Goal: Information Seeking & Learning: Learn about a topic

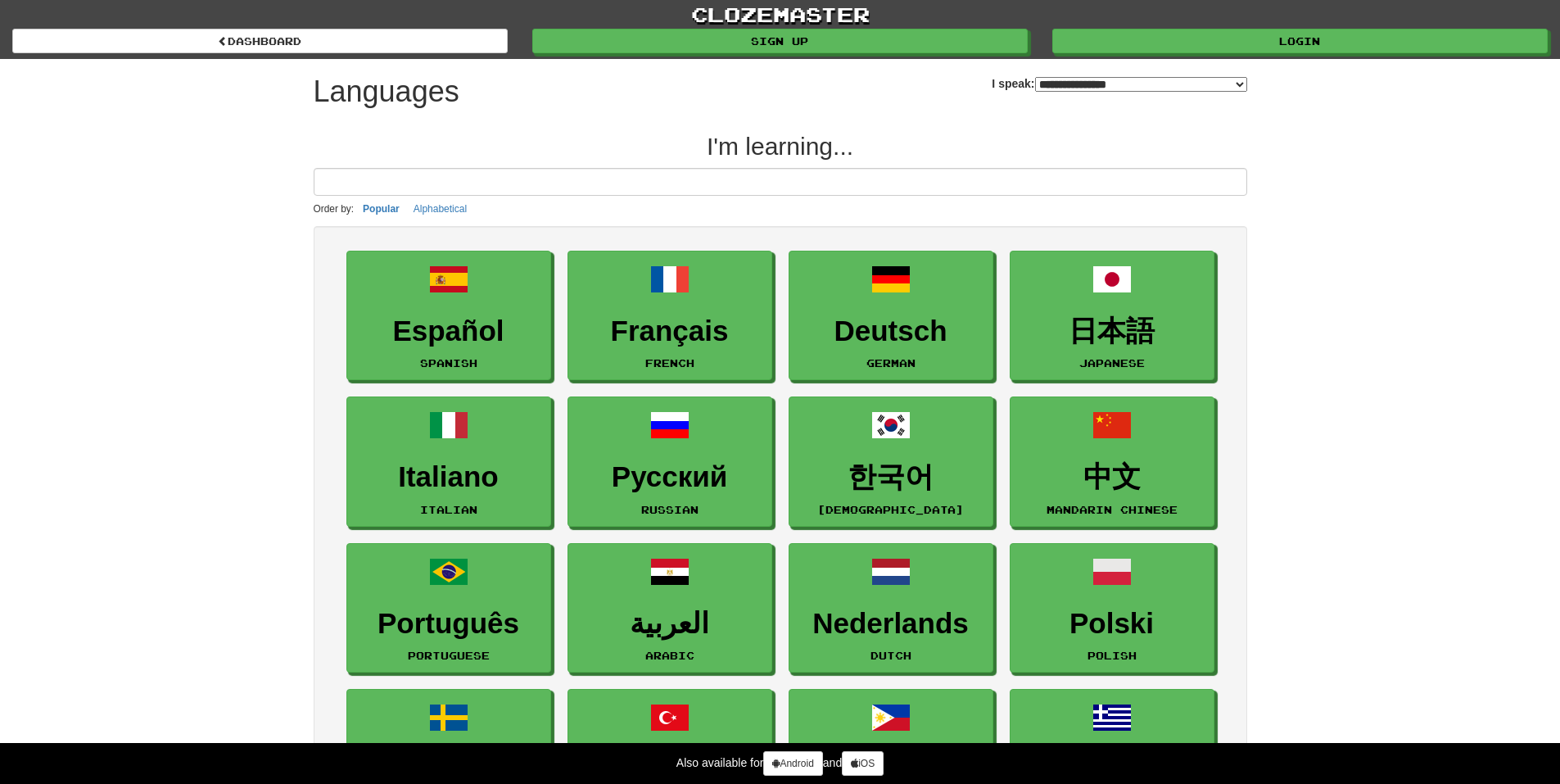
select select "*******"
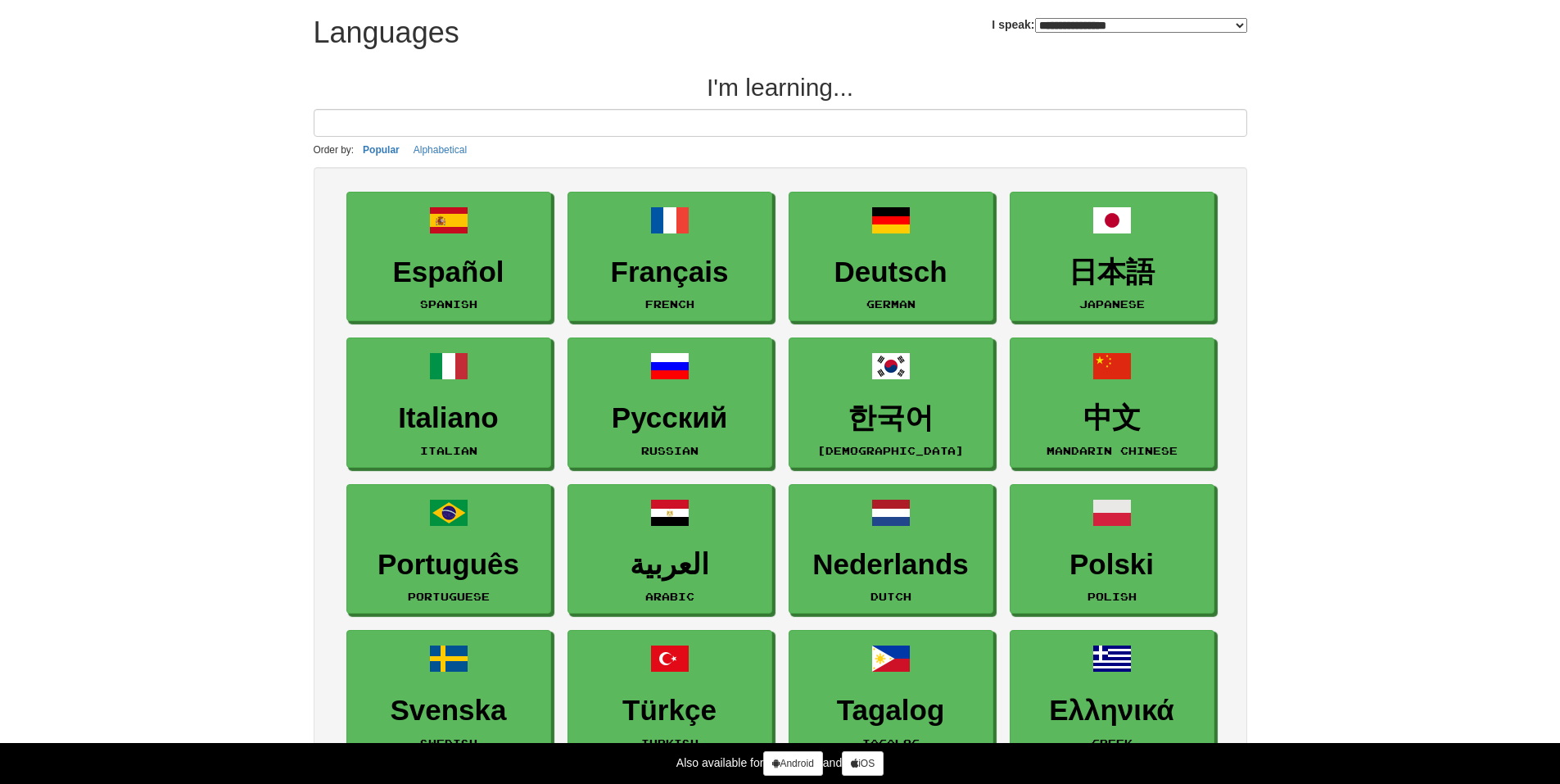
scroll to position [246, 0]
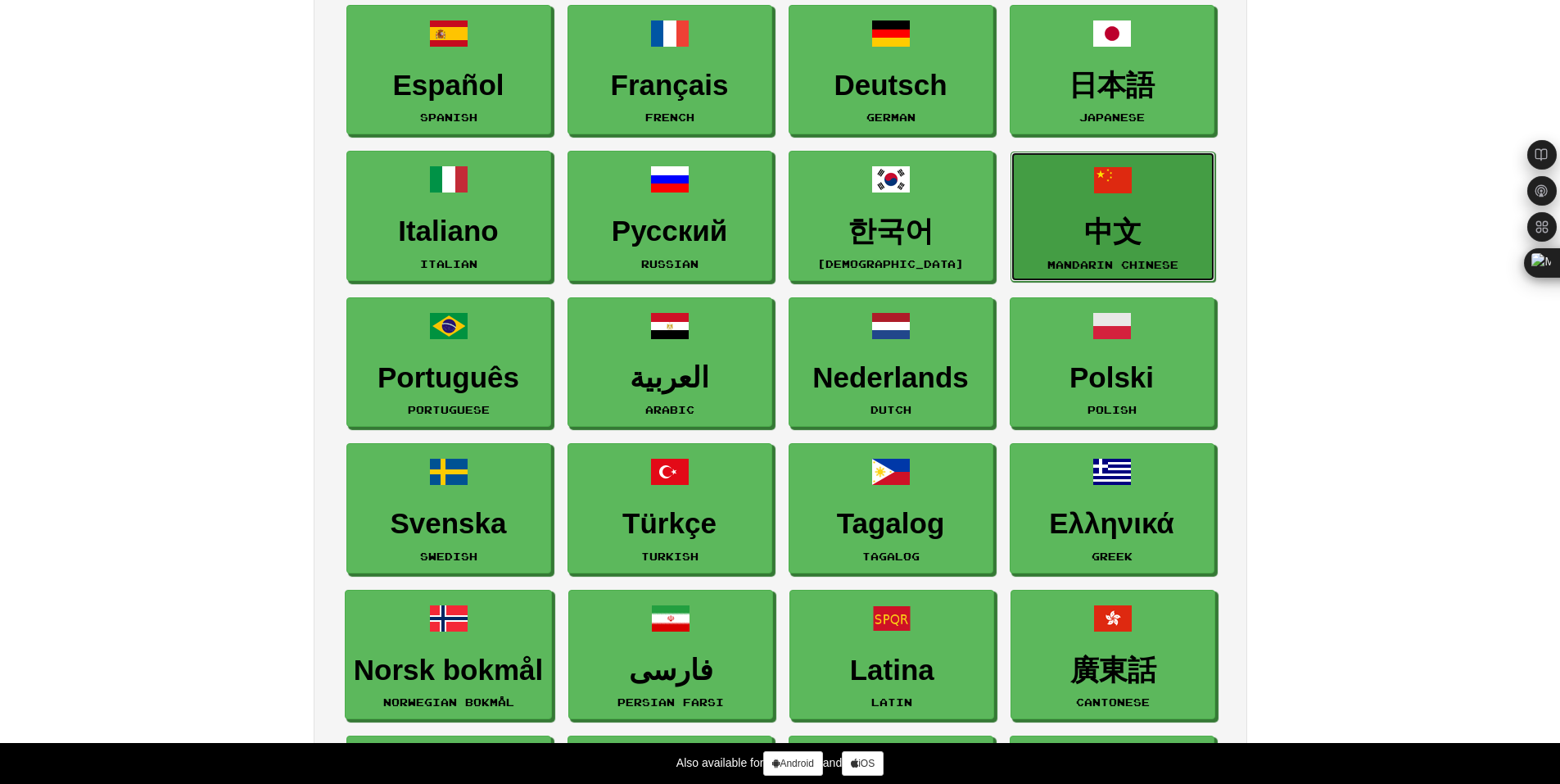
click at [1165, 222] on h3 "中文" at bounding box center [1113, 231] width 187 height 32
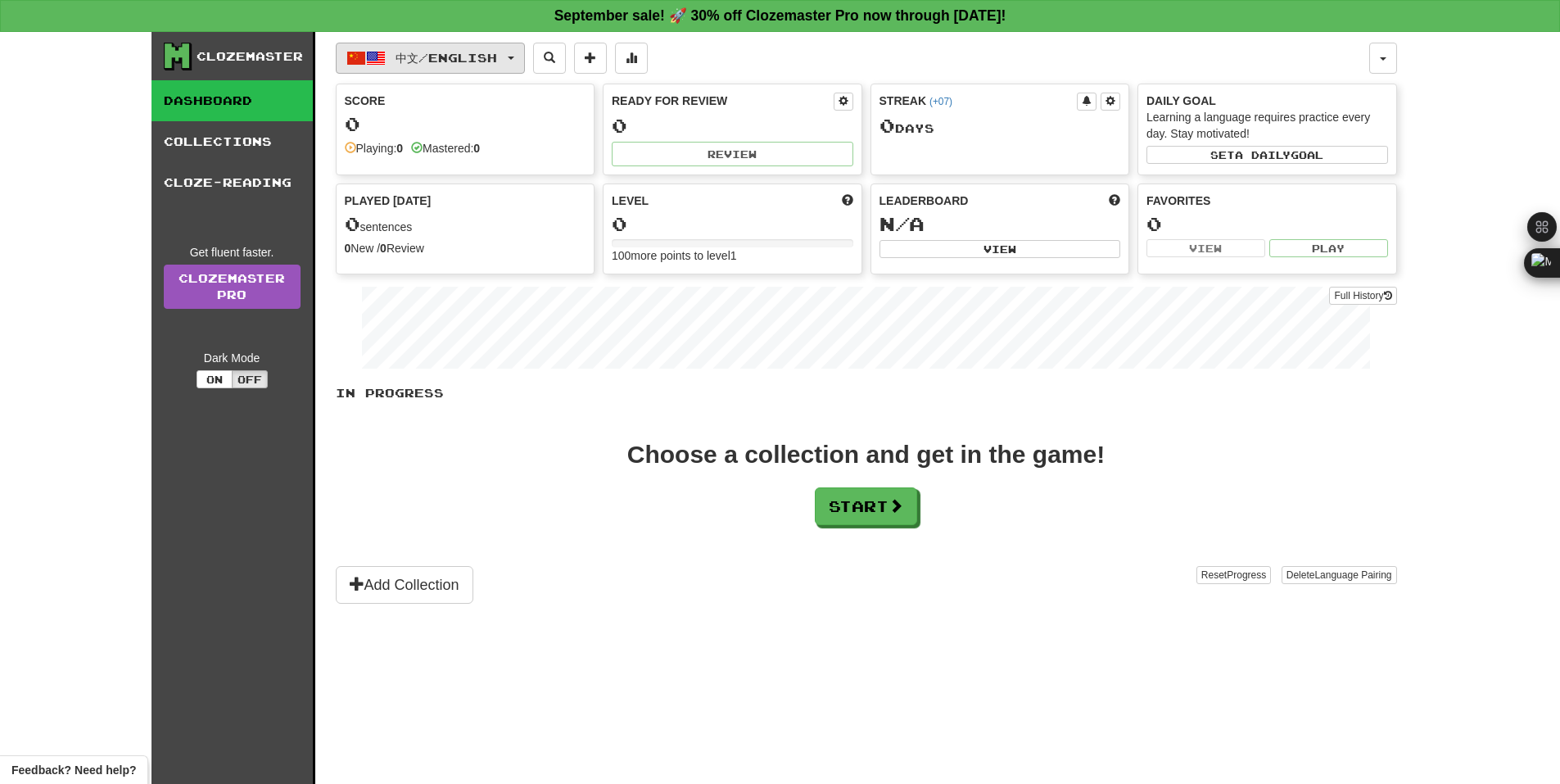
click at [412, 56] on span "中文 / English" at bounding box center [446, 57] width 102 height 14
click at [397, 155] on link "Language Pairing" at bounding box center [454, 161] width 203 height 23
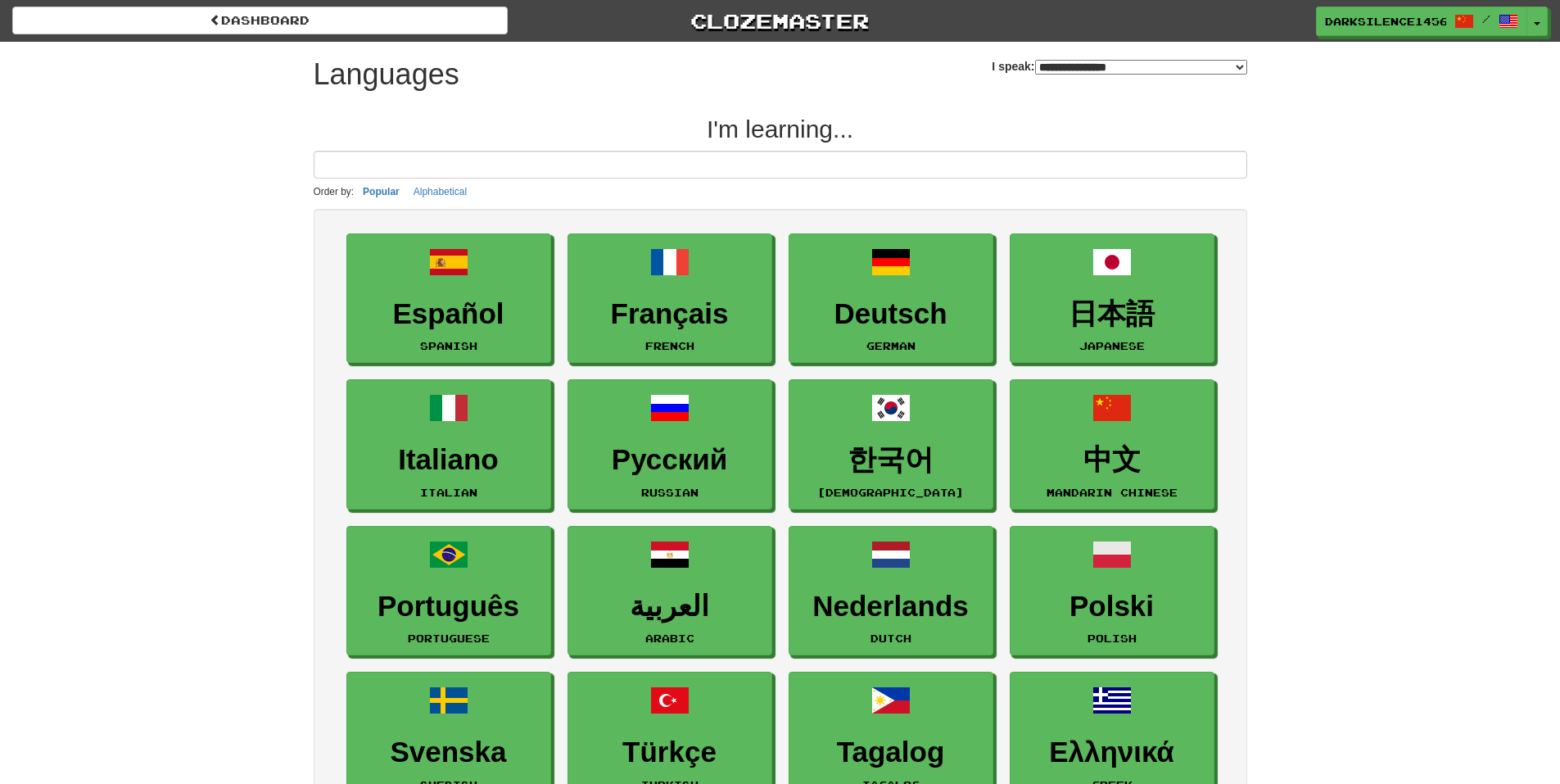
select select "*******"
click at [409, 161] on input at bounding box center [780, 164] width 933 height 28
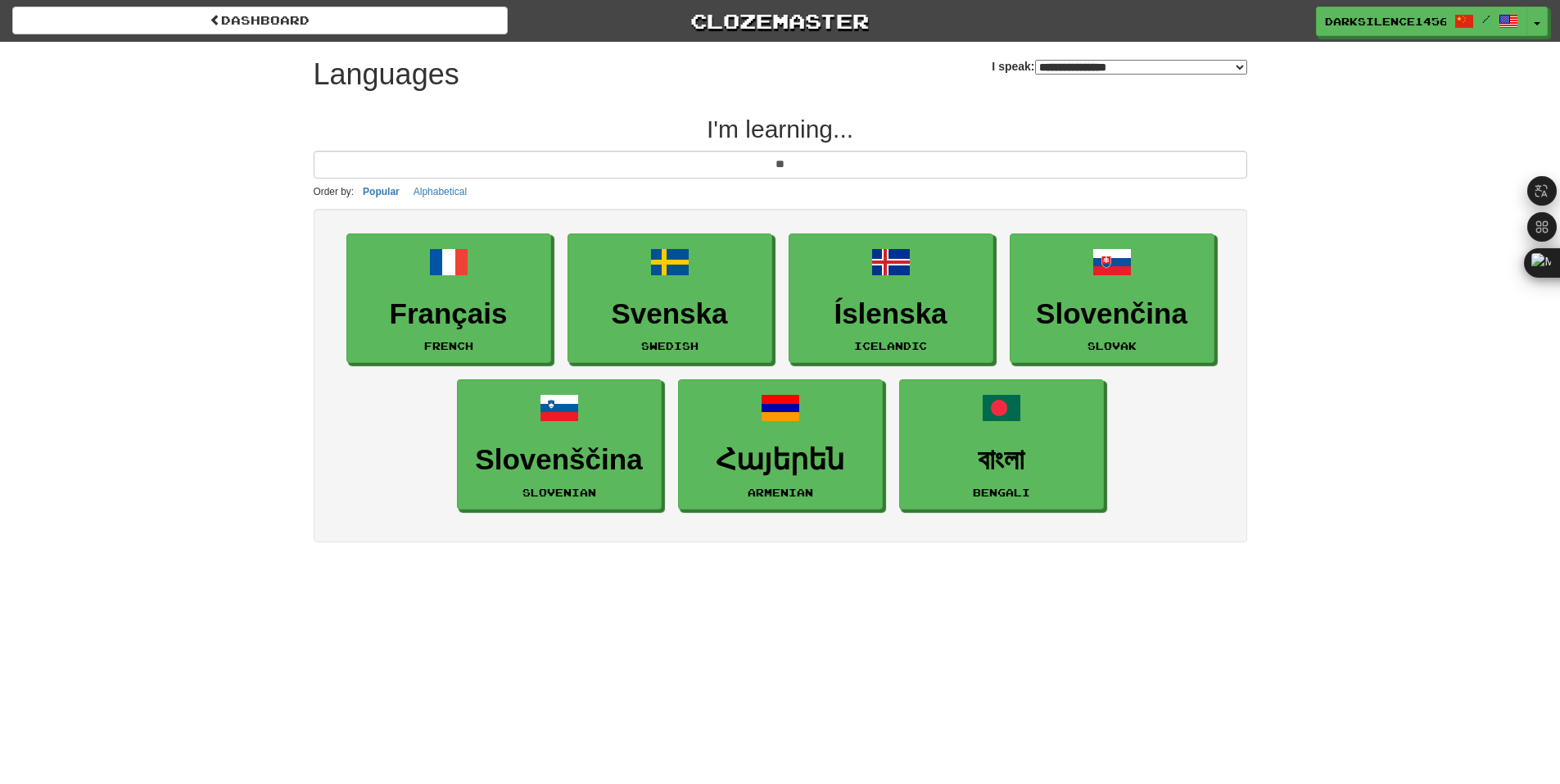
type input "*"
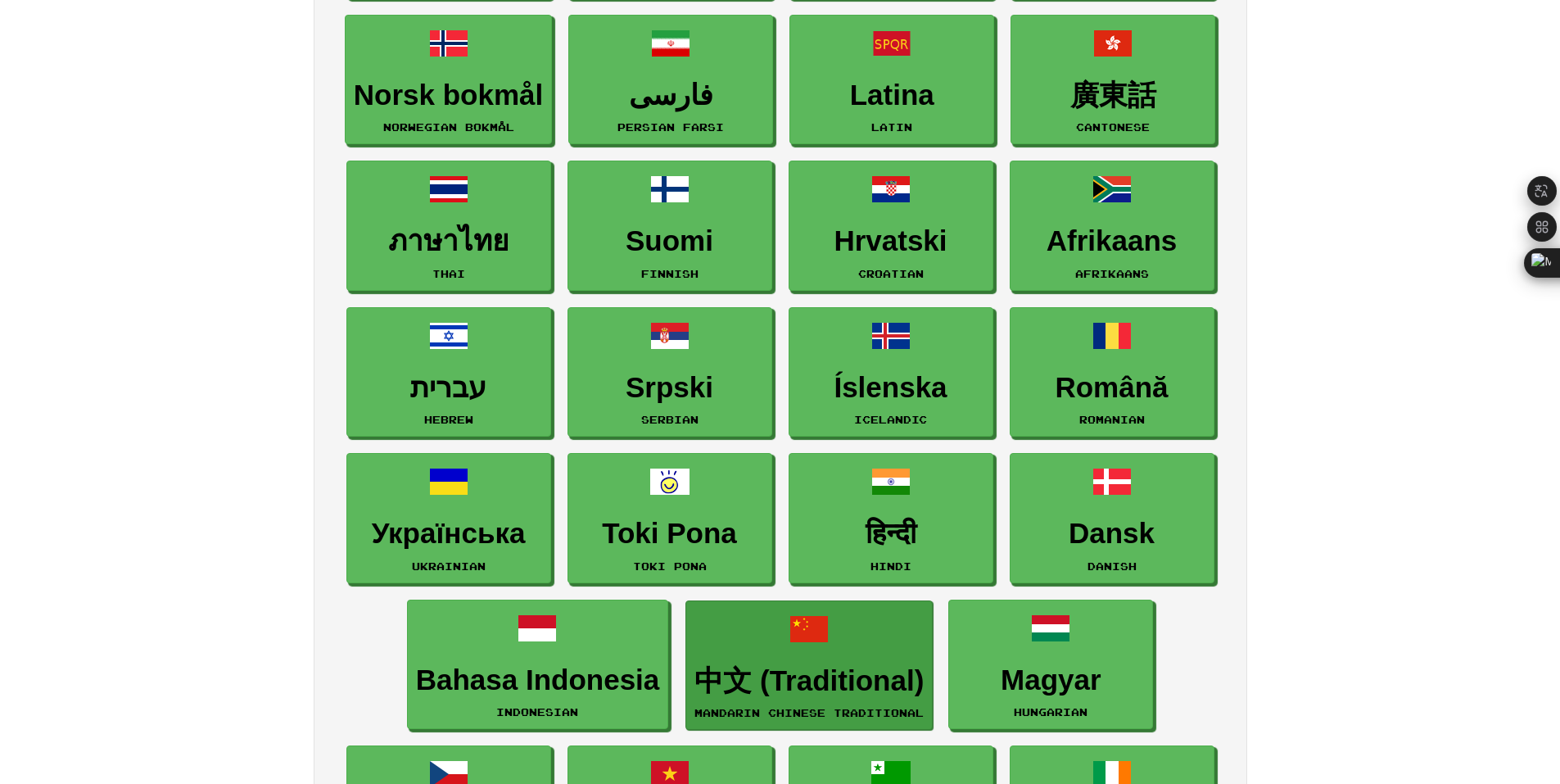
scroll to position [1008, 0]
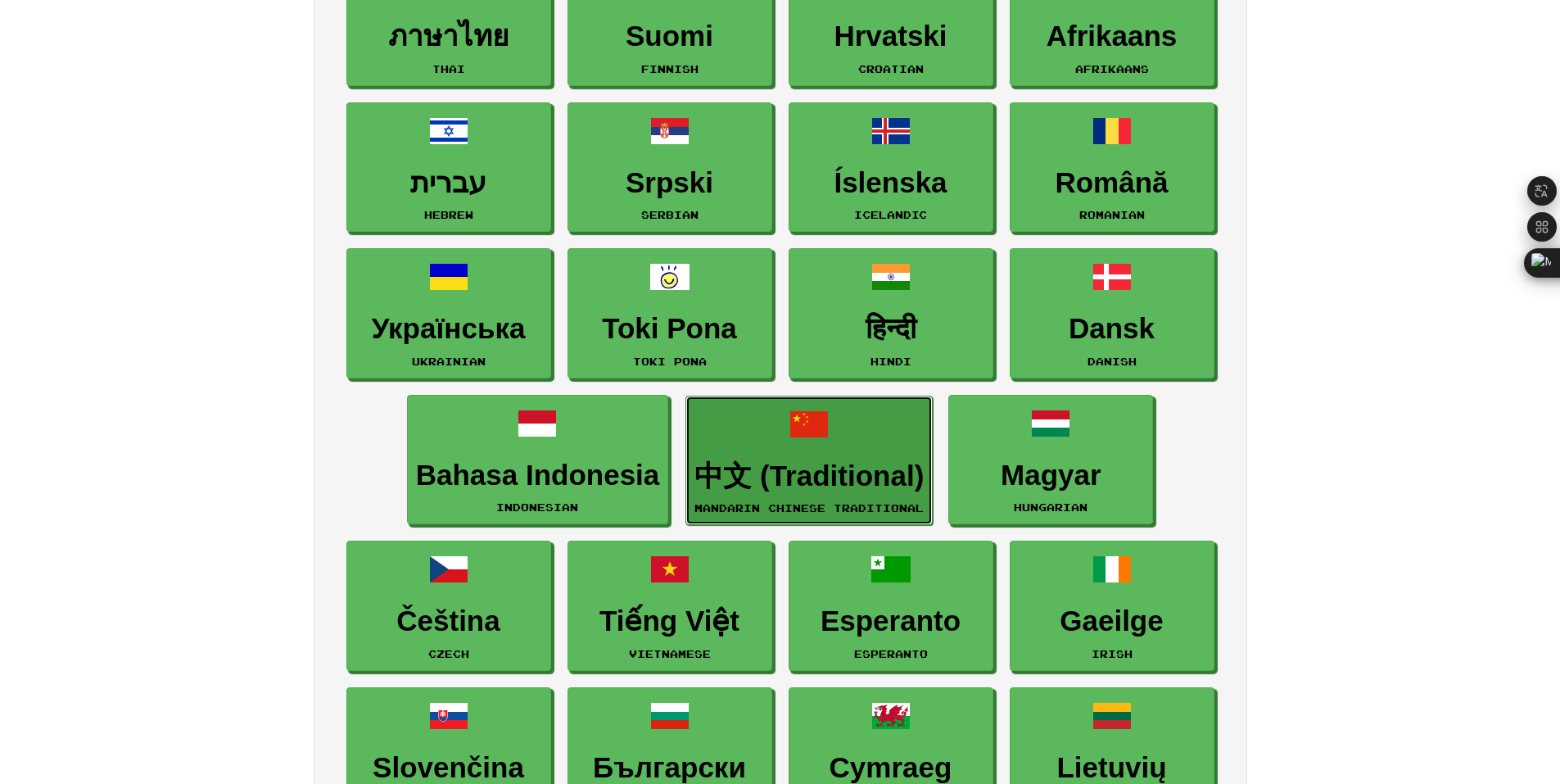
click at [760, 485] on h3 "中文 (Traditional)" at bounding box center [810, 475] width 229 height 32
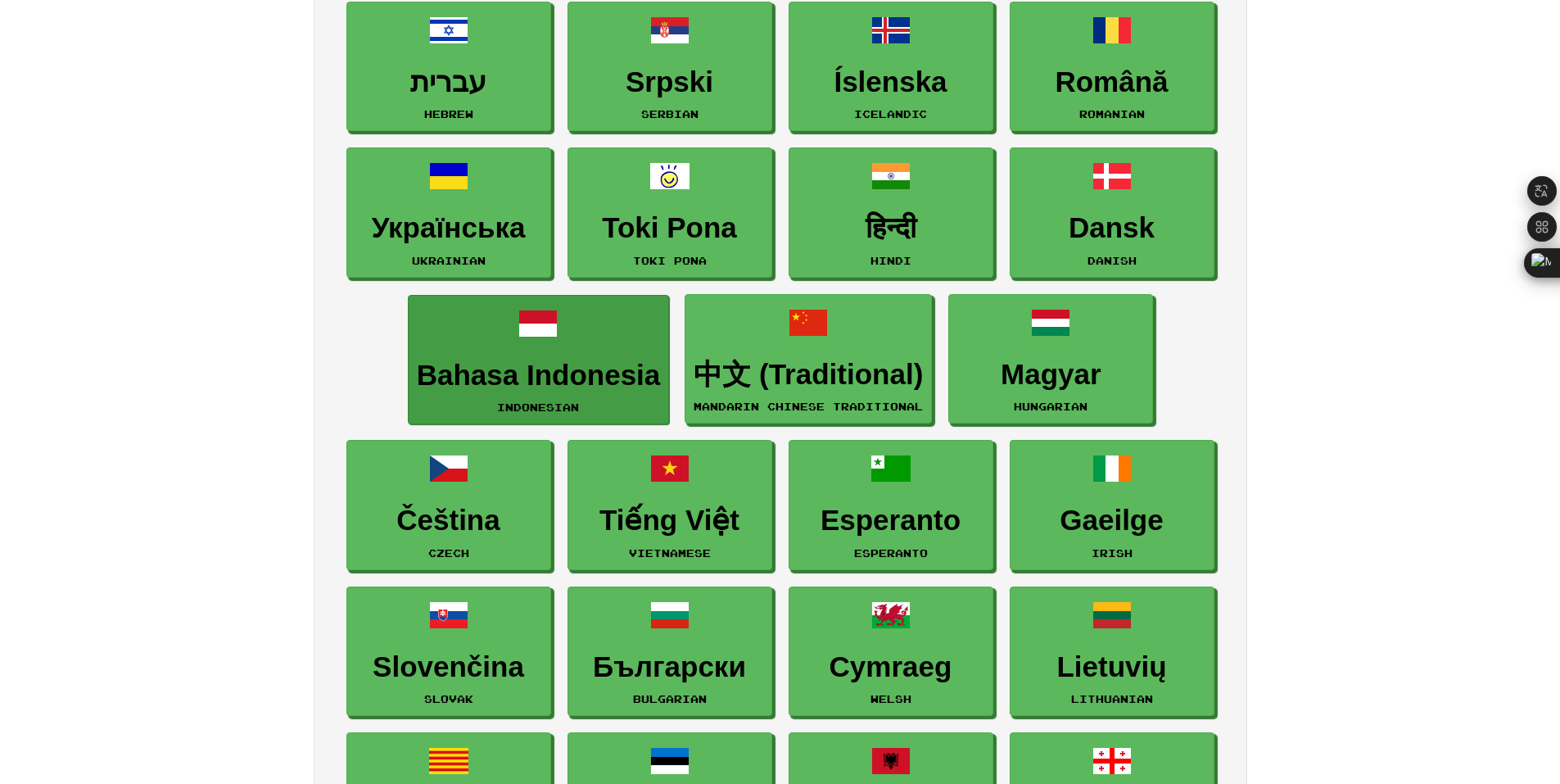
scroll to position [1172, 0]
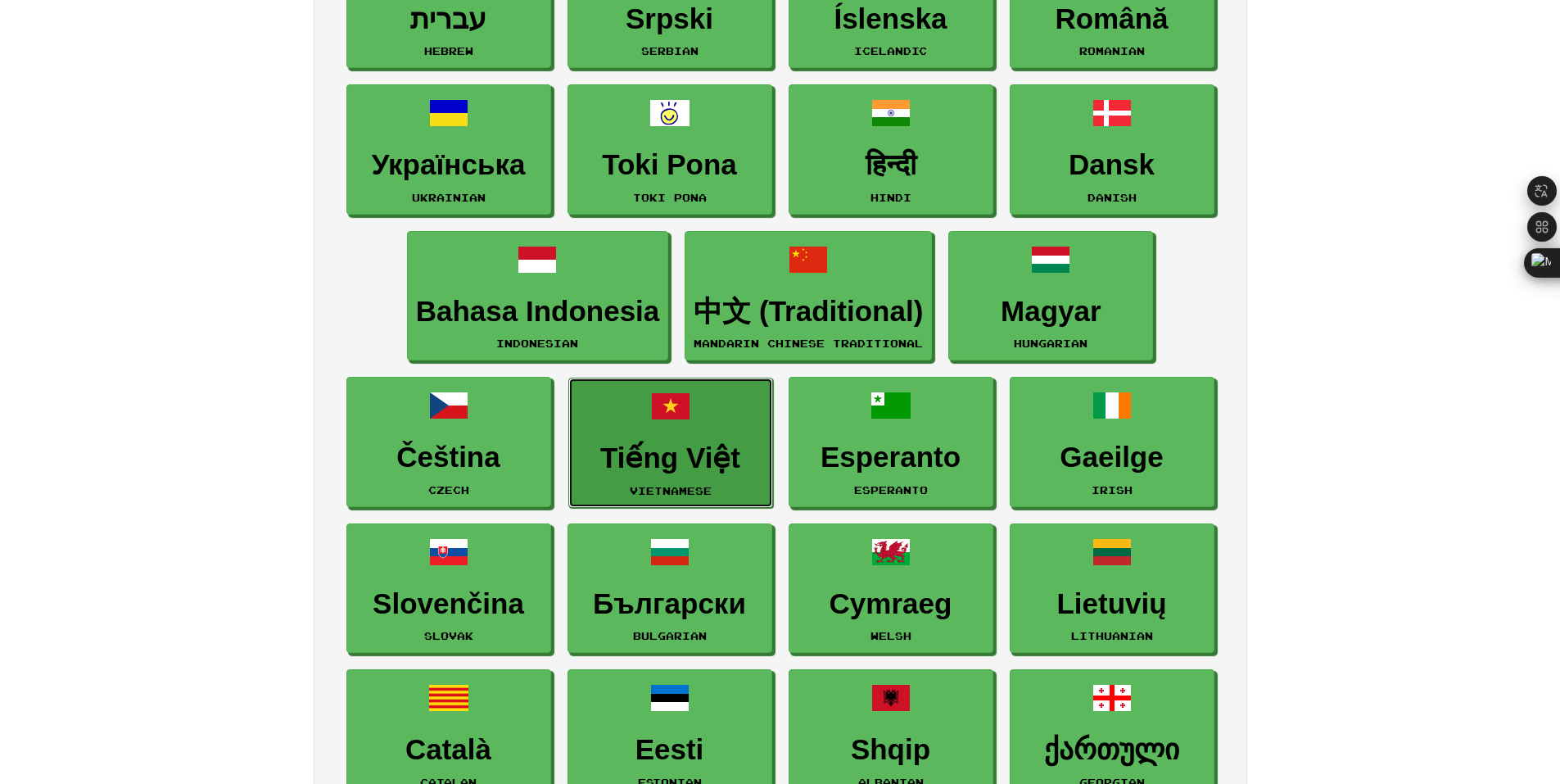
click at [629, 459] on h3 "Tiếng Việt" at bounding box center [670, 458] width 187 height 32
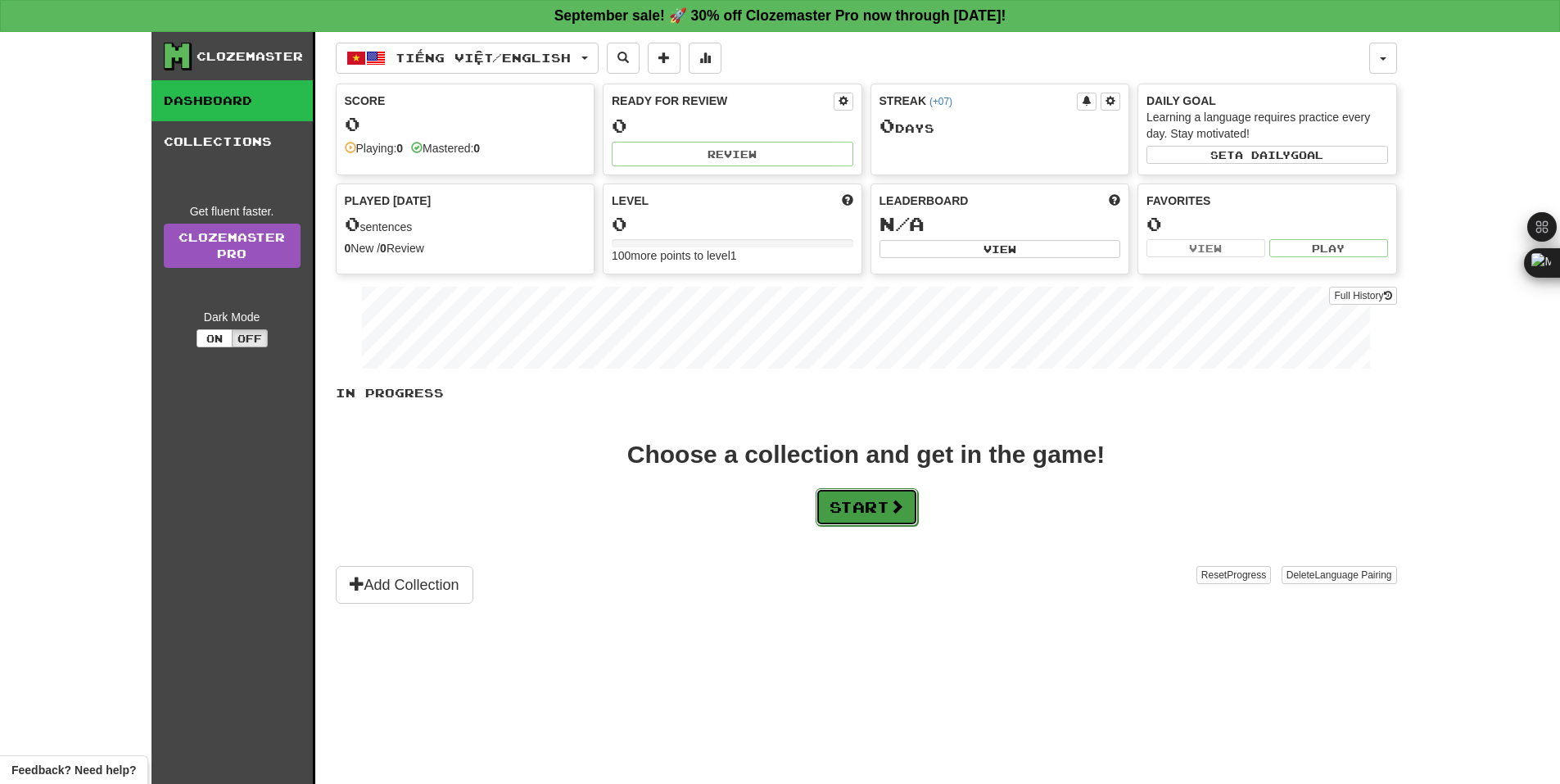
click at [825, 494] on button "Start" at bounding box center [867, 506] width 102 height 37
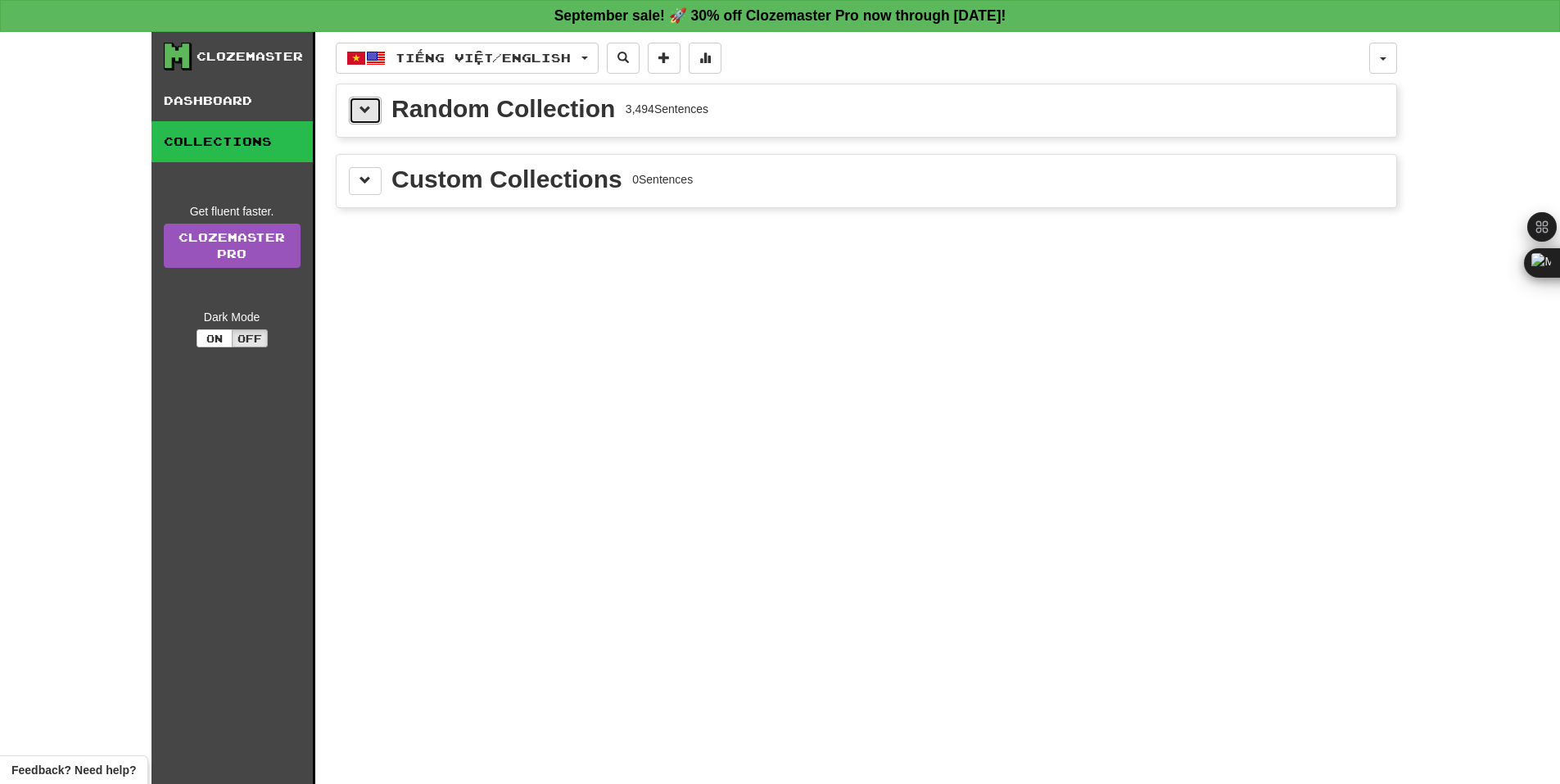
click at [364, 121] on button at bounding box center [365, 110] width 33 height 28
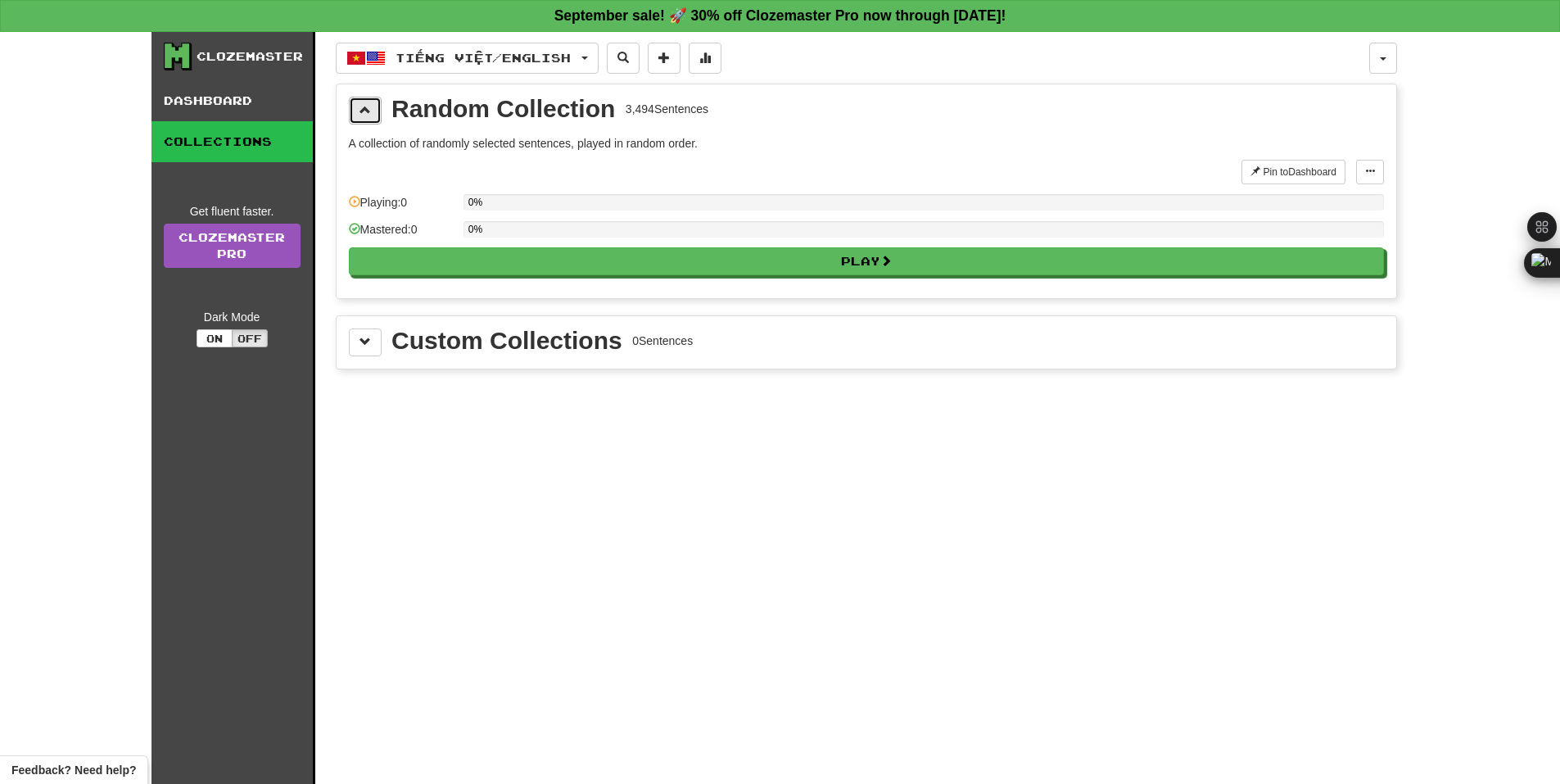
click at [364, 120] on button at bounding box center [365, 110] width 33 height 28
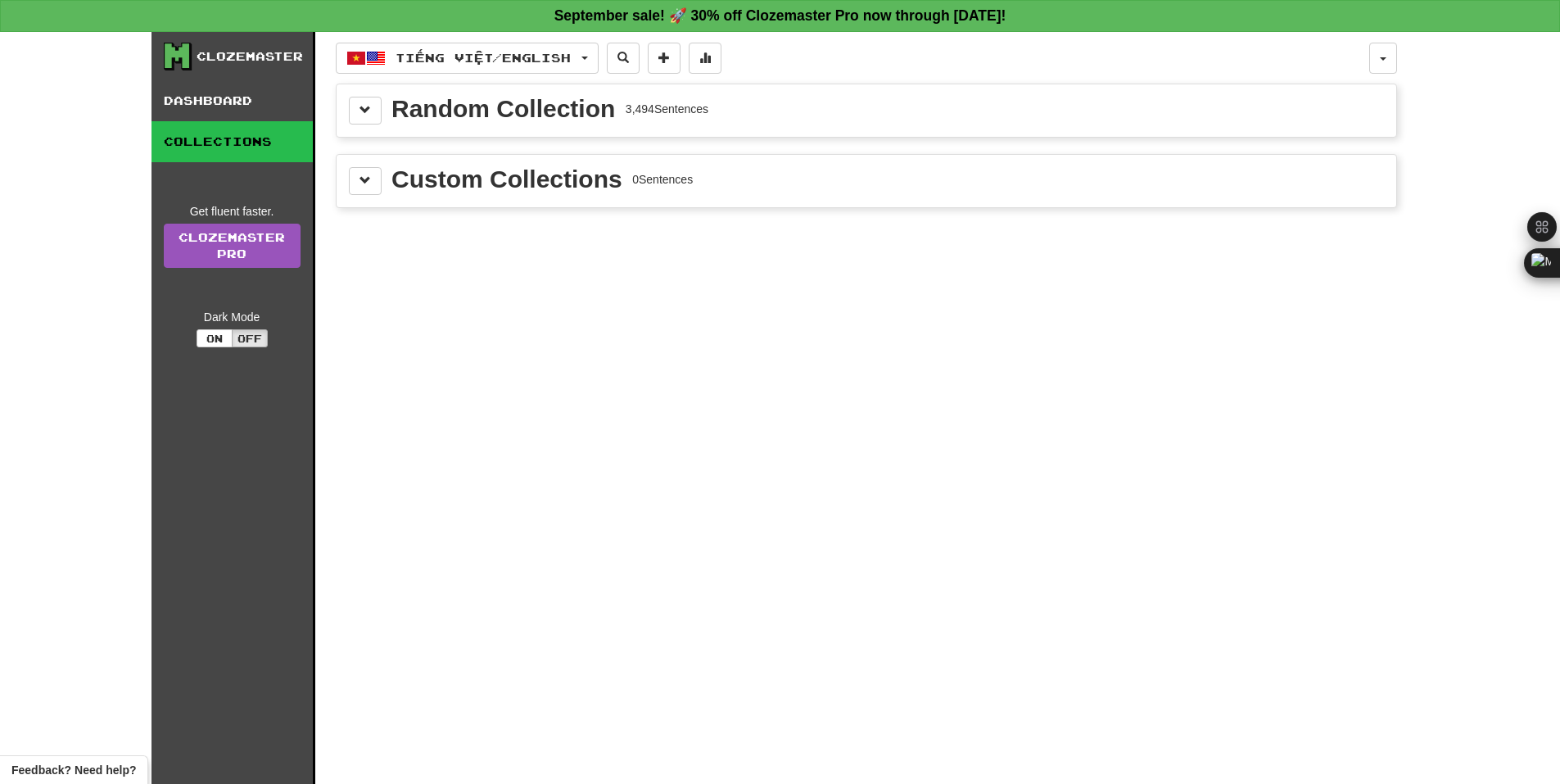
click at [231, 51] on div "Clozemaster" at bounding box center [250, 56] width 107 height 16
click at [168, 51] on icon at bounding box center [177, 56] width 25 height 25
